Goal: Find specific page/section: Find specific page/section

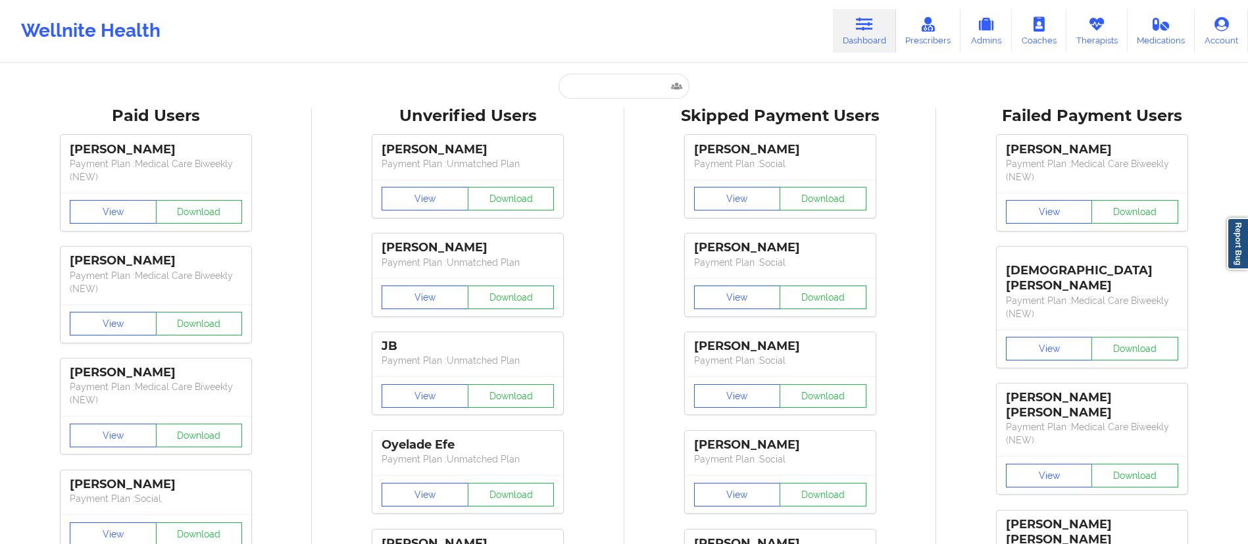
type input "[EMAIL_ADDRESS][DOMAIN_NAME]"
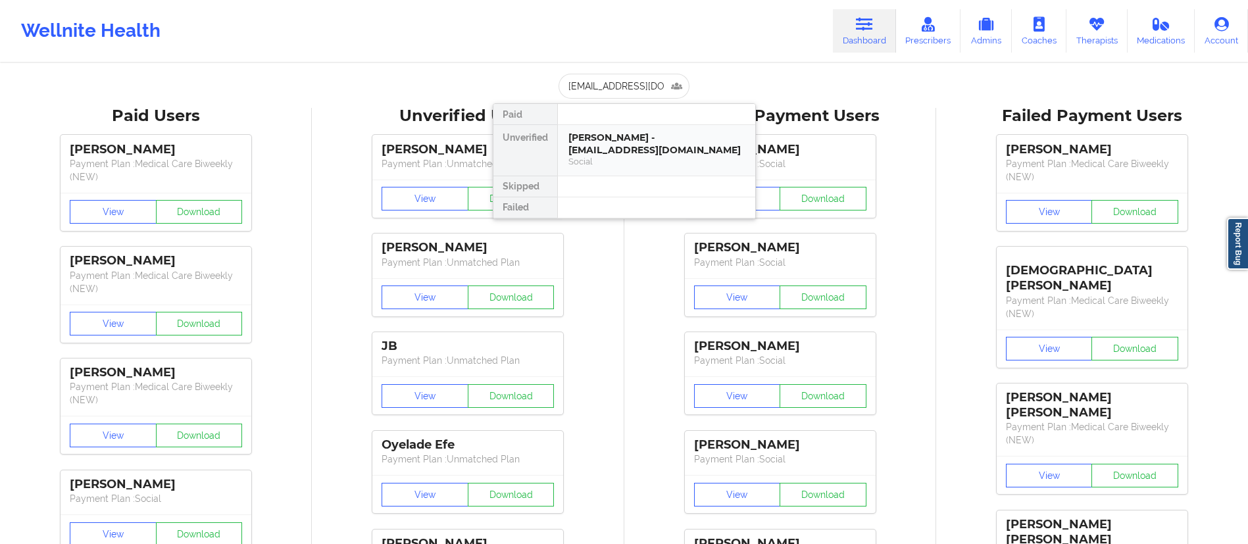
click at [628, 160] on div "Social" at bounding box center [656, 161] width 176 height 11
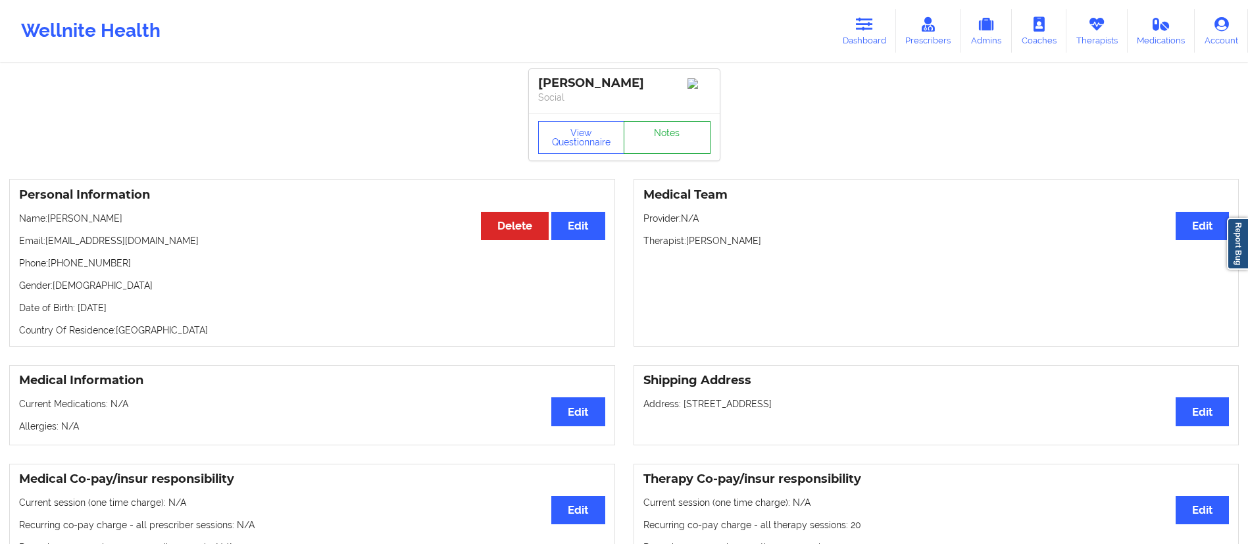
click at [676, 145] on link "Notes" at bounding box center [667, 137] width 87 height 33
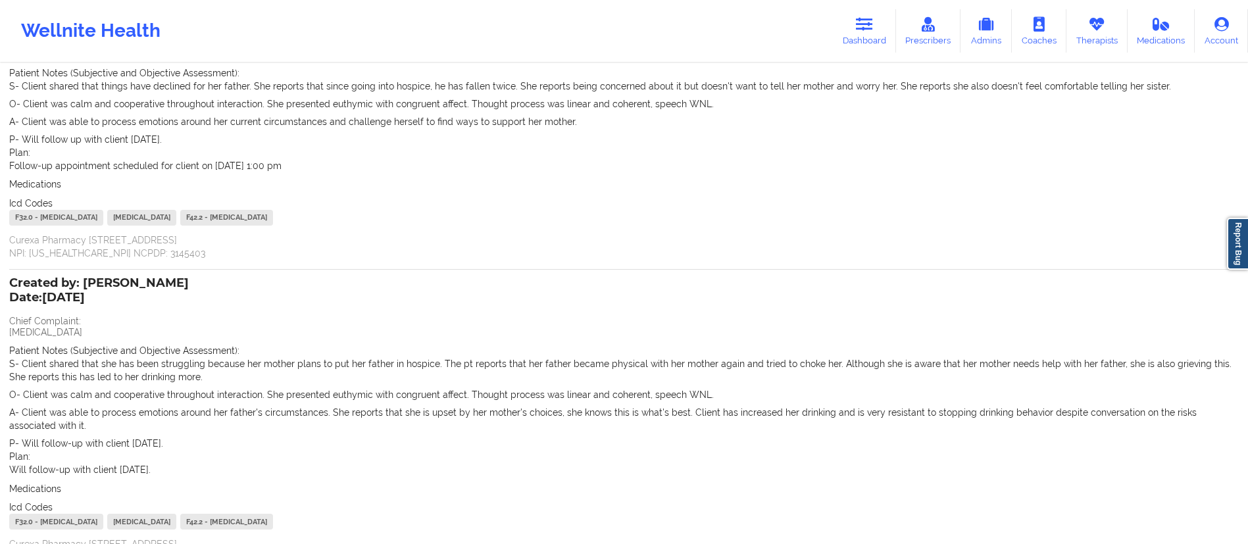
scroll to position [274, 0]
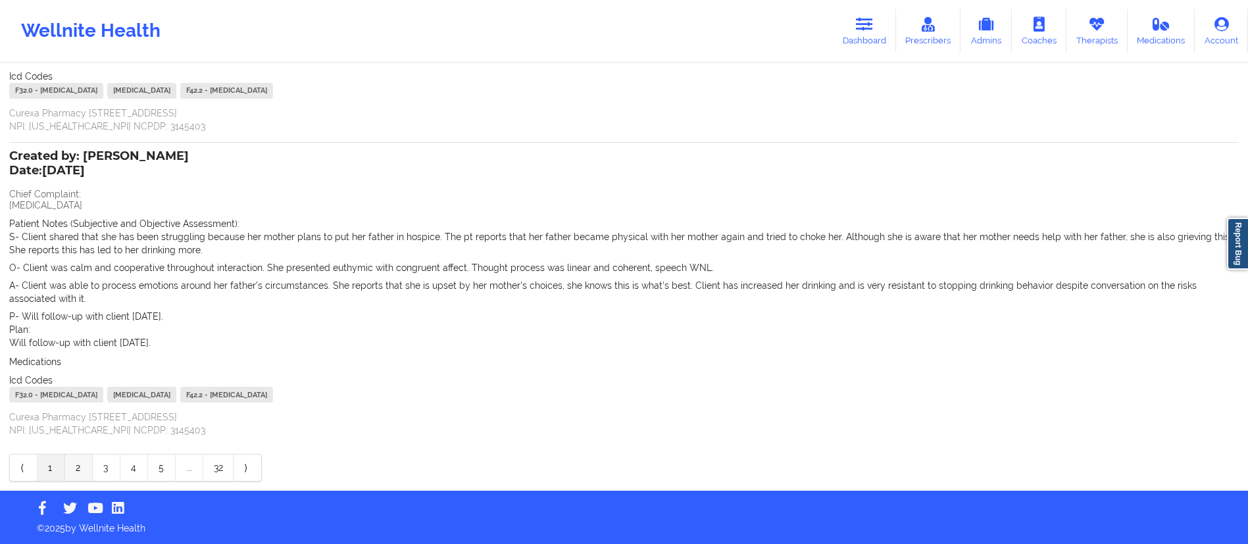
click at [76, 468] on link "2" at bounding box center [79, 467] width 28 height 26
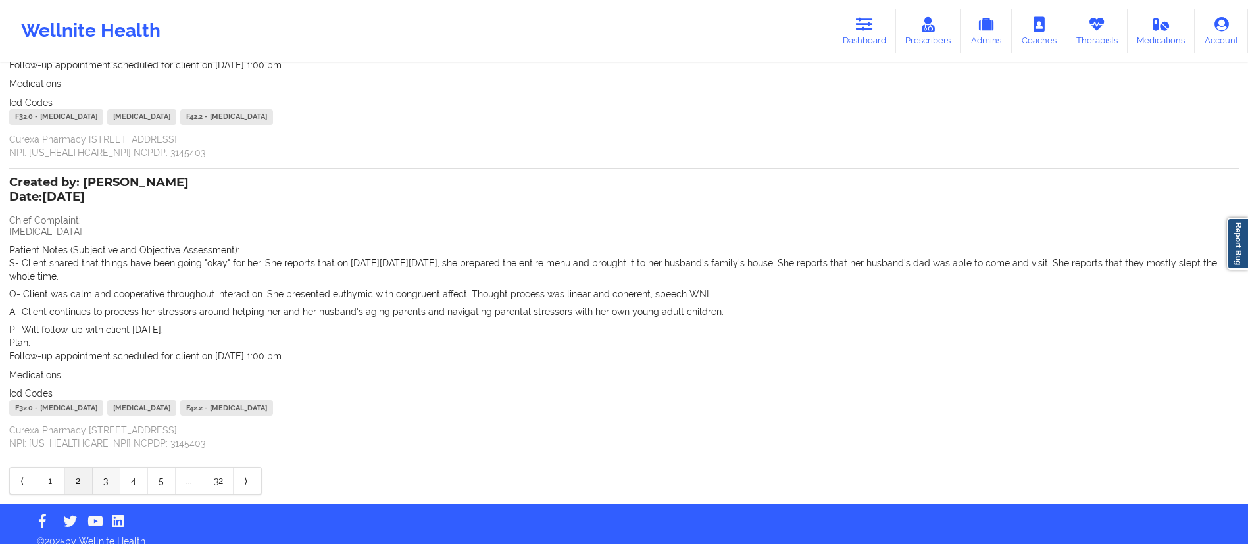
click at [112, 470] on link "3" at bounding box center [107, 481] width 28 height 26
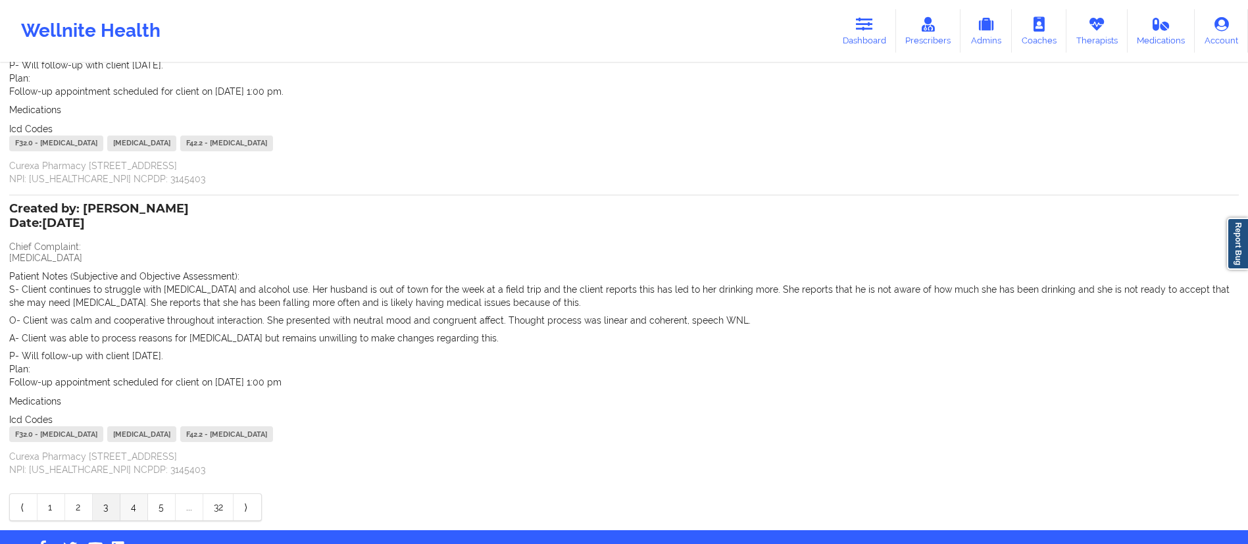
click at [134, 512] on link "4" at bounding box center [134, 507] width 28 height 26
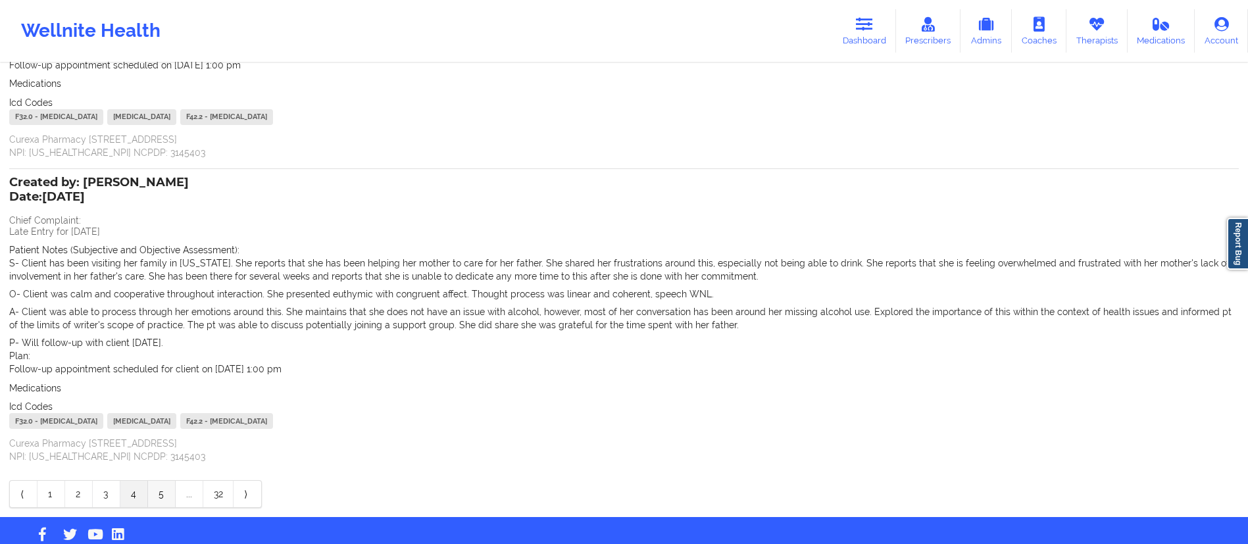
click at [159, 499] on link "5" at bounding box center [162, 494] width 28 height 26
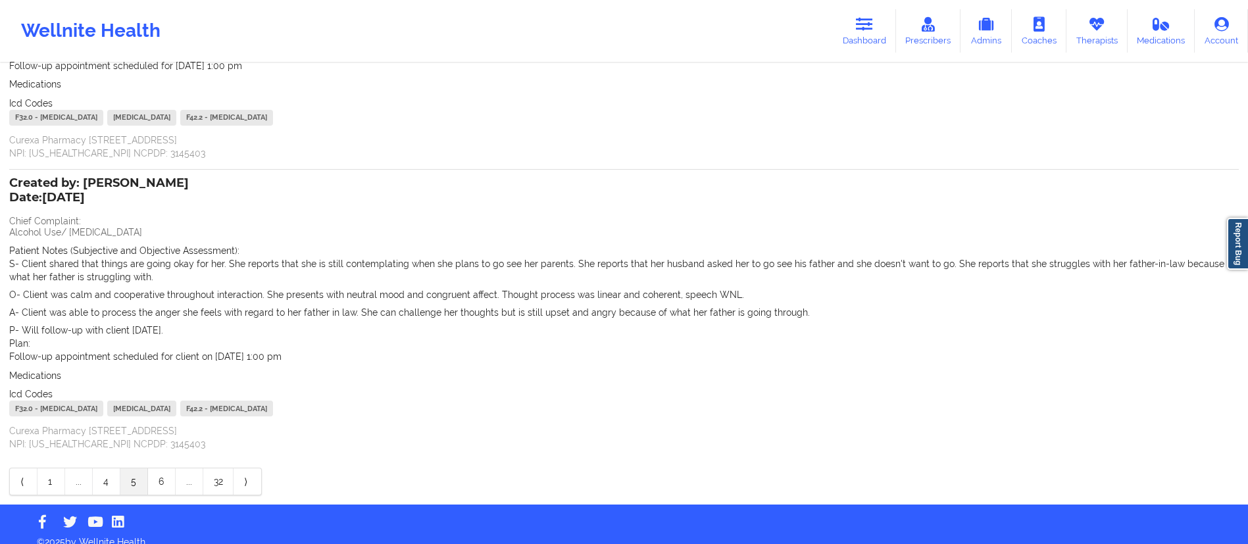
scroll to position [274, 0]
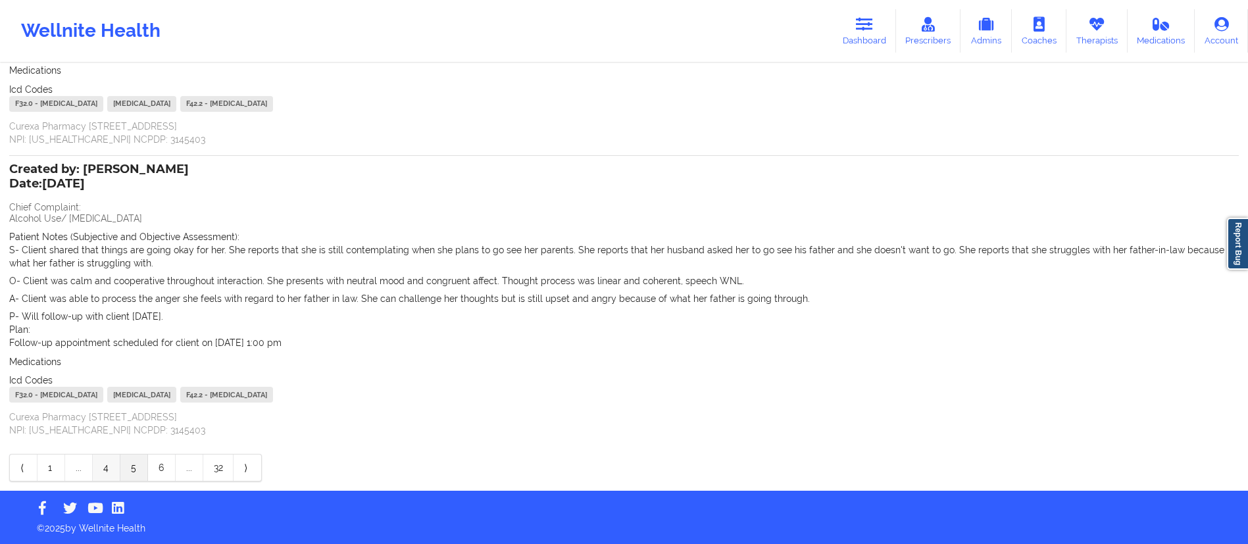
click at [110, 462] on link "4" at bounding box center [107, 467] width 28 height 26
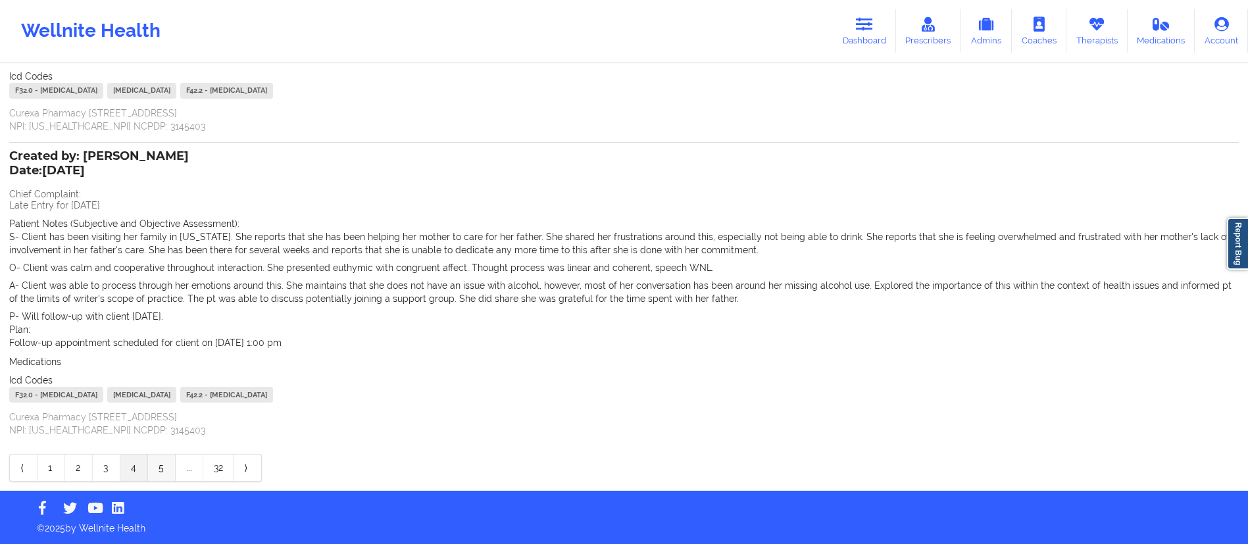
click at [160, 468] on link "5" at bounding box center [162, 467] width 28 height 26
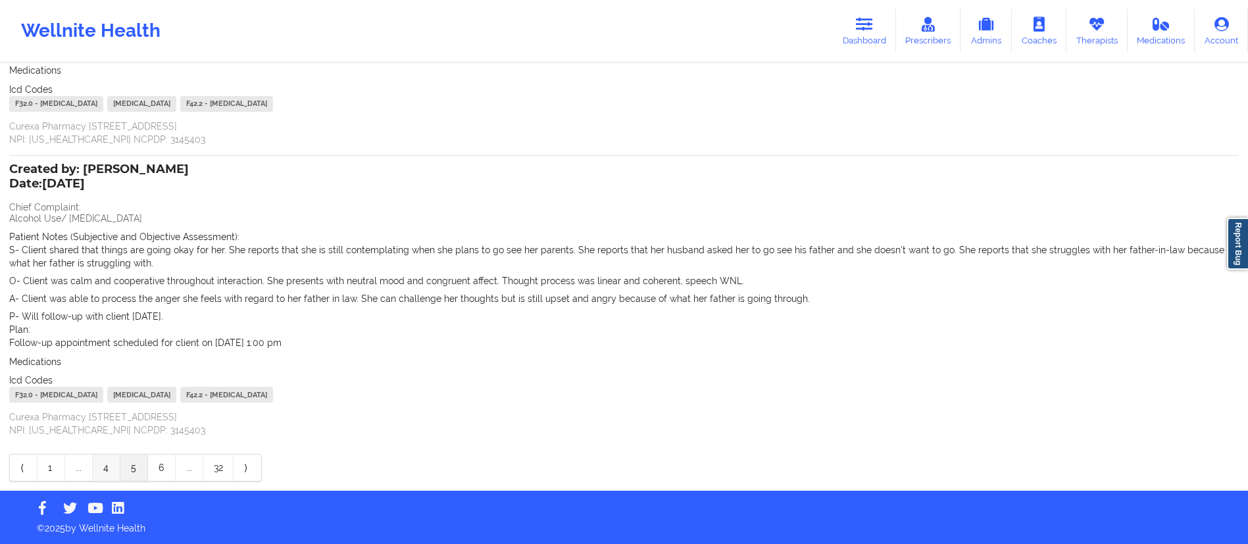
click at [108, 471] on link "4" at bounding box center [107, 467] width 28 height 26
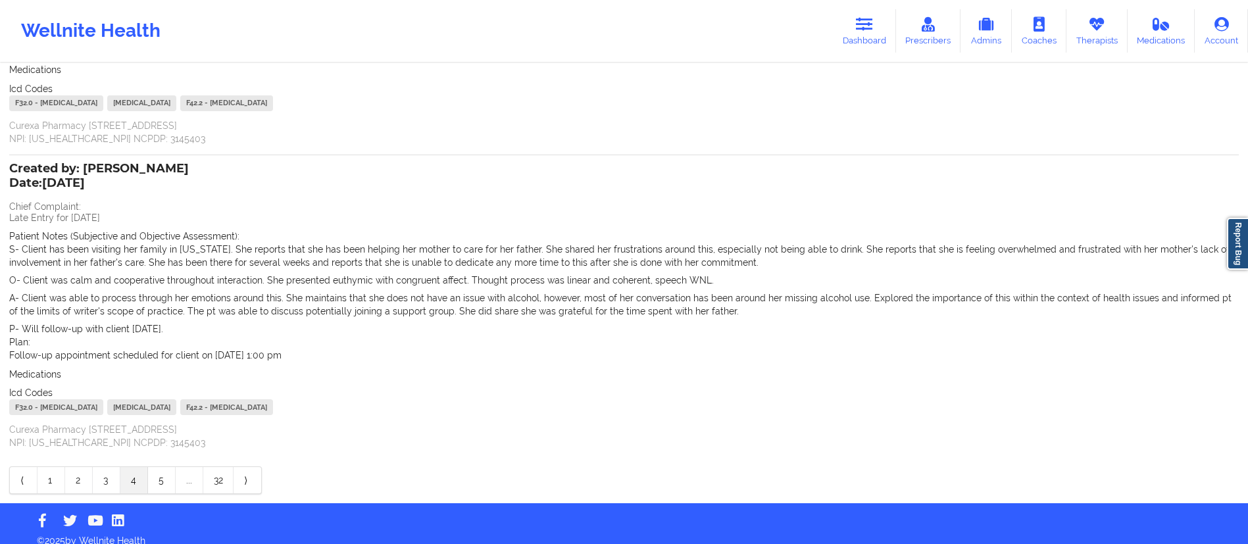
scroll to position [0, 0]
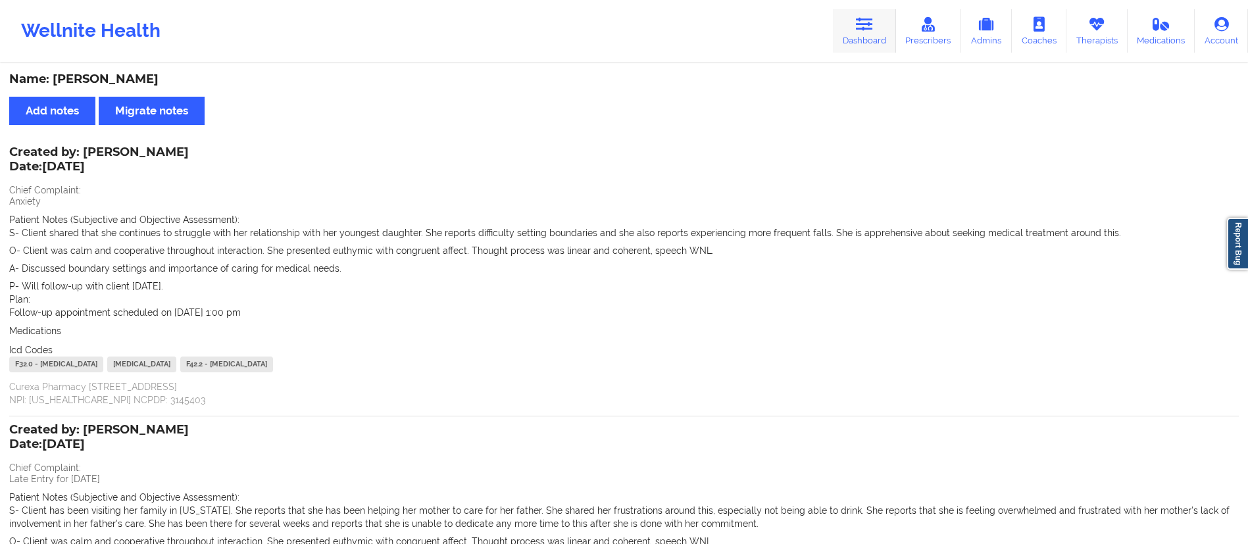
click at [870, 35] on link "Dashboard" at bounding box center [864, 30] width 63 height 43
